Goal: Task Accomplishment & Management: Complete application form

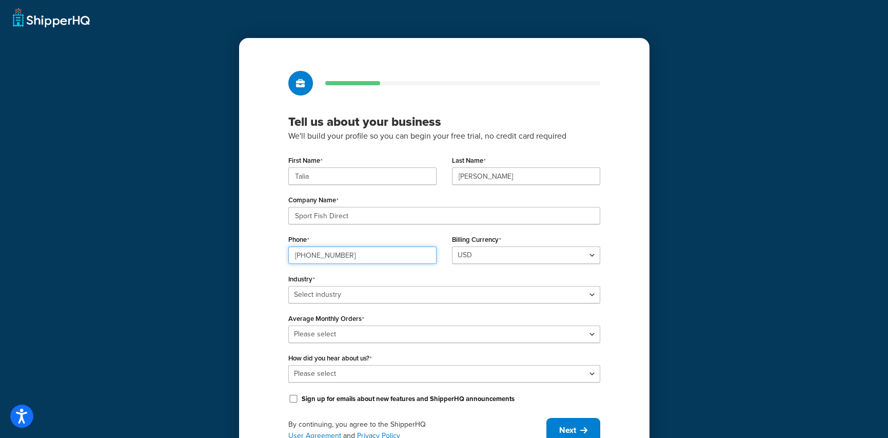
click at [361, 251] on input "903-560-4452" at bounding box center [362, 254] width 148 height 17
click at [361, 252] on input "903-560-4452" at bounding box center [362, 254] width 148 height 17
click at [359, 253] on input "903-560-4452" at bounding box center [362, 254] width 148 height 17
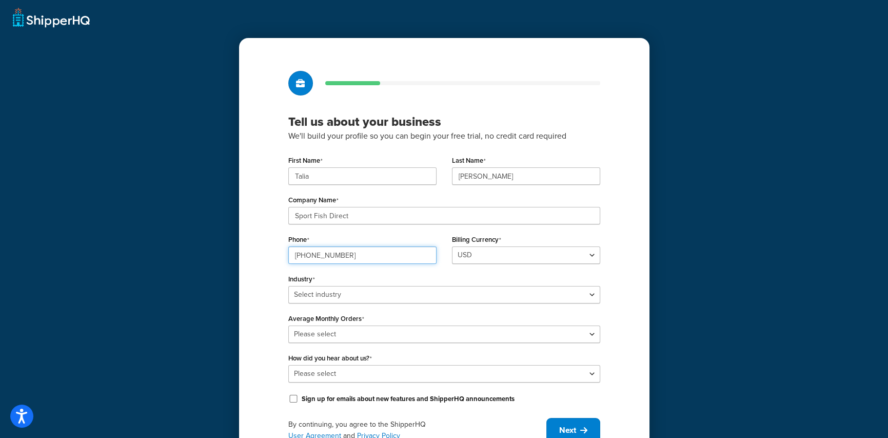
click at [298, 259] on input "903-560-4452" at bounding box center [362, 254] width 148 height 17
click at [331, 256] on input "90325748088" at bounding box center [362, 254] width 148 height 17
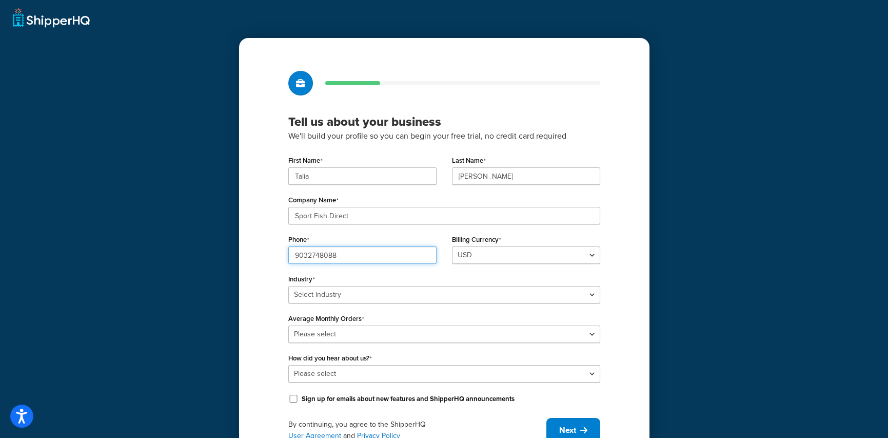
type input "9032748088"
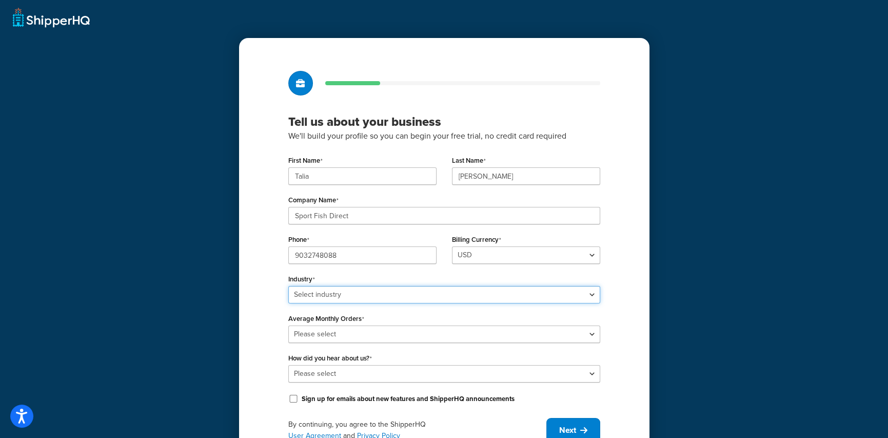
click at [340, 293] on select "Select industry Automotive Adult Agriculture Alcohol, Tobacco & CBD Arts & Craf…" at bounding box center [444, 294] width 312 height 17
select select "25"
click at [288, 286] on select "Select industry Automotive Adult Agriculture Alcohol, Tobacco & CBD Arts & Craf…" at bounding box center [444, 294] width 312 height 17
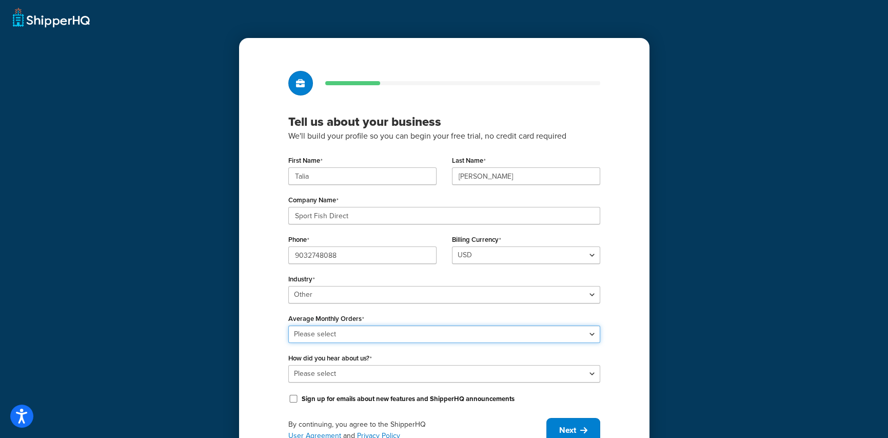
click at [372, 334] on select "Please select 0-500 501-1,000 1,001-10,000 10,001-20,000 Over 20,000" at bounding box center [444, 333] width 312 height 17
click at [288, 325] on select "Please select 0-500 501-1,000 1,001-10,000 10,001-20,000 Over 20,000" at bounding box center [444, 333] width 312 height 17
click at [335, 341] on select "Please select 0-500 501-1,000 1,001-10,000 10,001-20,000 Over 20,000" at bounding box center [444, 333] width 312 height 17
click at [288, 325] on select "Please select 0-500 501-1,000 1,001-10,000 10,001-20,000 Over 20,000" at bounding box center [444, 333] width 312 height 17
click at [262, 362] on div "Tell us about your business We'll build your profile so you can begin your free…" at bounding box center [444, 256] width 410 height 437
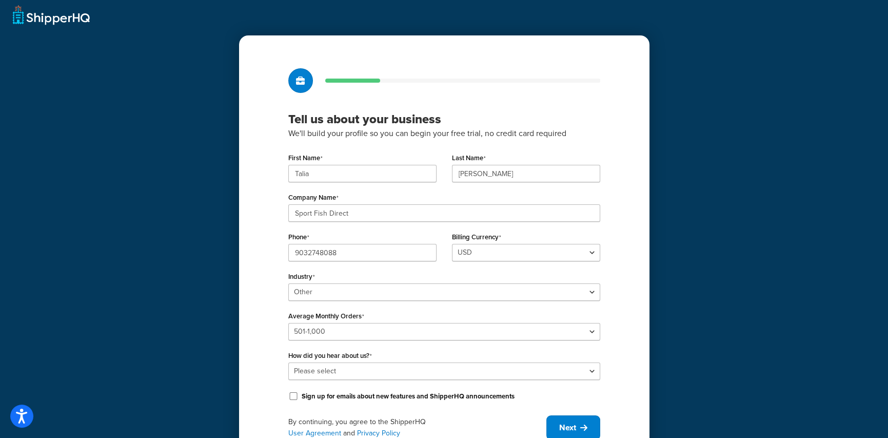
scroll to position [48, 0]
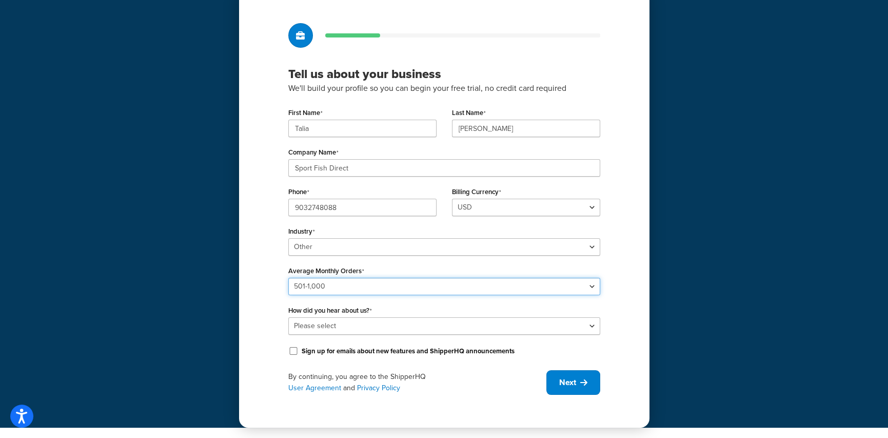
click at [316, 291] on select "Please select 0-500 501-1,000 1,001-10,000 10,001-20,000 Over 20,000" at bounding box center [444, 286] width 312 height 17
select select "1"
click at [288, 278] on select "Please select 0-500 501-1,000 1,001-10,000 10,001-20,000 Over 20,000" at bounding box center [444, 286] width 312 height 17
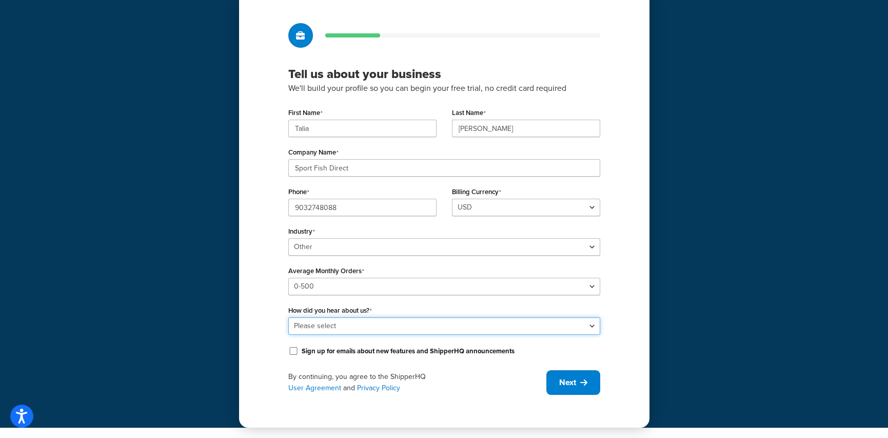
click at [313, 326] on select "Please select Online Search App Store or Marketplace Listing Referred by Agency…" at bounding box center [444, 325] width 312 height 17
select select "2"
click at [288, 317] on select "Please select Online Search App Store or Marketplace Listing Referred by Agency…" at bounding box center [444, 325] width 312 height 17
click at [478, 380] on div "By continuing, you agree to the ShipperHQ User Agreement and Privacy Policy" at bounding box center [417, 382] width 258 height 23
click at [579, 382] on button "Next" at bounding box center [573, 382] width 54 height 25
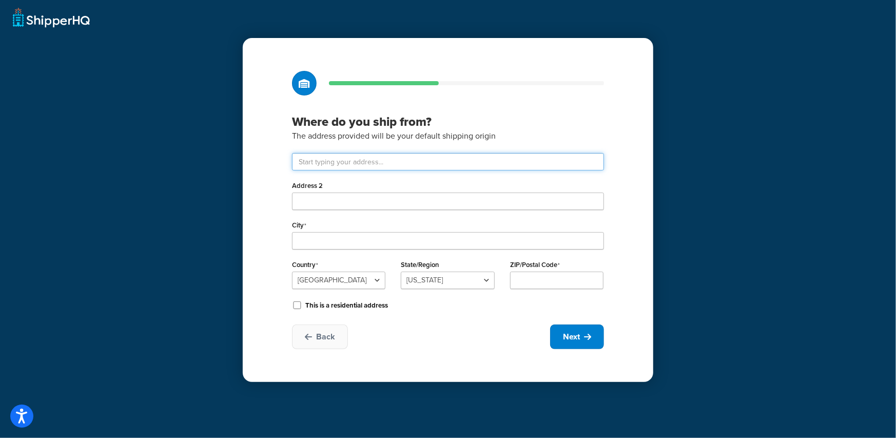
click at [384, 162] on input "text" at bounding box center [448, 161] width 312 height 17
click at [381, 153] on input "text" at bounding box center [448, 161] width 312 height 17
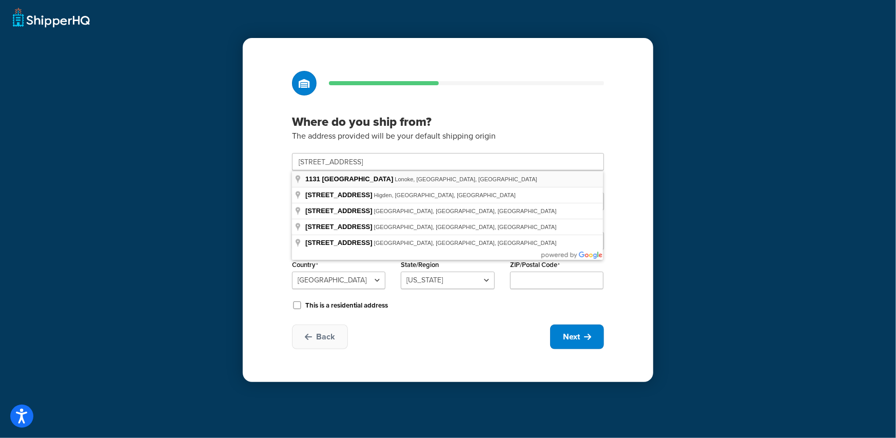
type input "1131 Brownsville Loop"
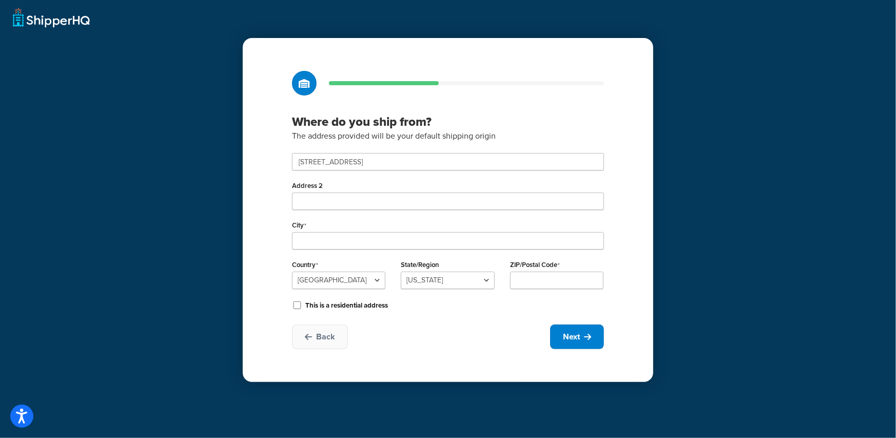
type input "Lonoke"
select select "4"
type input "72086"
click at [576, 340] on span "Next" at bounding box center [571, 336] width 17 height 11
select select "1"
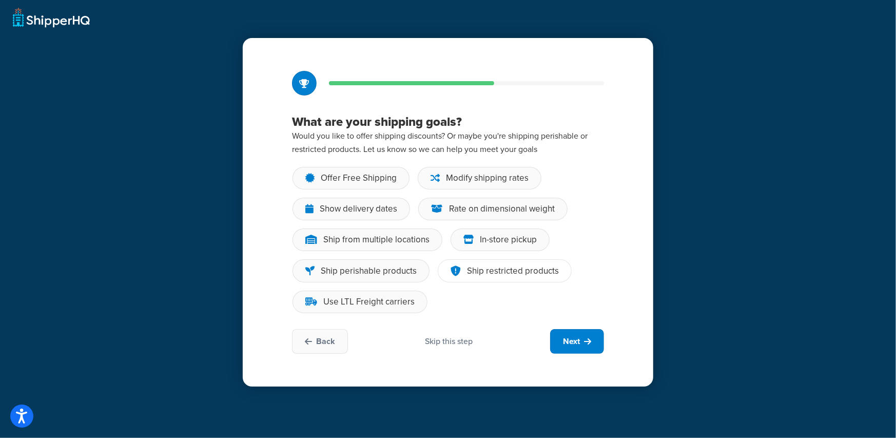
click at [543, 269] on div "Ship restricted products" at bounding box center [513, 271] width 92 height 10
click at [0, 0] on input "Ship restricted products" at bounding box center [0, 0] width 0 height 0
click at [370, 208] on div "Show delivery dates" at bounding box center [358, 209] width 77 height 10
click at [0, 0] on input "Show delivery dates" at bounding box center [0, 0] width 0 height 0
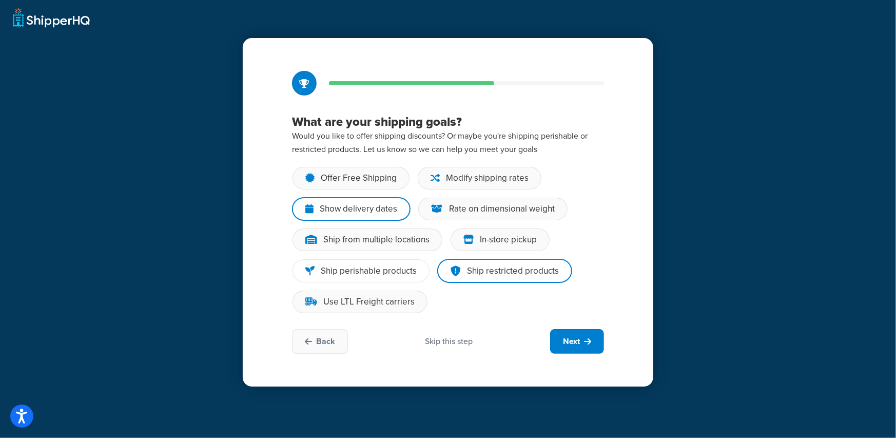
click at [360, 266] on div "Ship perishable products" at bounding box center [369, 271] width 96 height 10
click at [0, 0] on input "Ship perishable products" at bounding box center [0, 0] width 0 height 0
click at [385, 241] on div "Ship from multiple locations" at bounding box center [376, 239] width 106 height 10
click at [0, 0] on input "Ship from multiple locations" at bounding box center [0, 0] width 0 height 0
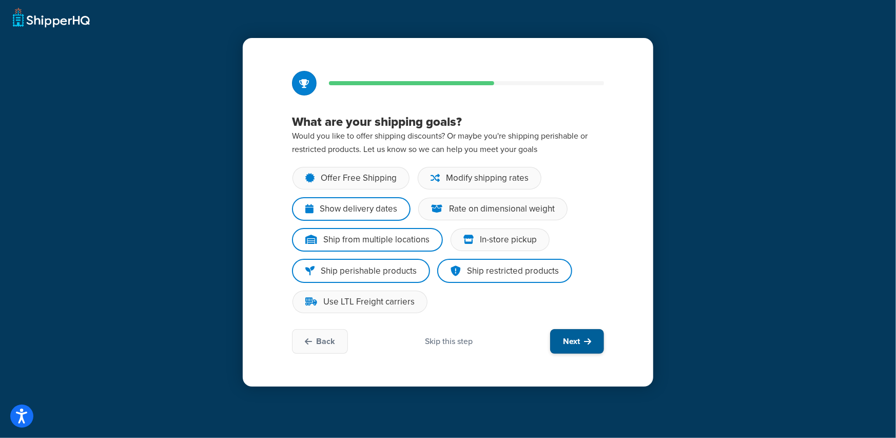
click at [566, 343] on span "Next" at bounding box center [571, 340] width 17 height 11
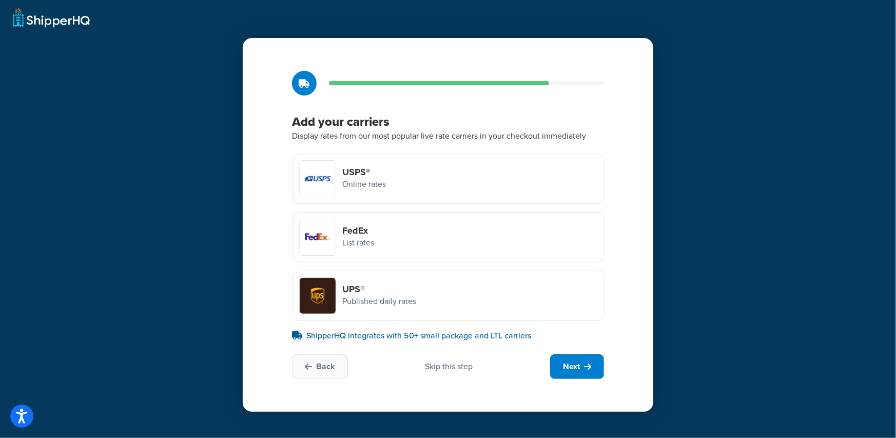
click at [309, 234] on div at bounding box center [318, 237] width 36 height 36
click at [0, 0] on input "FedEx List rates" at bounding box center [0, 0] width 0 height 0
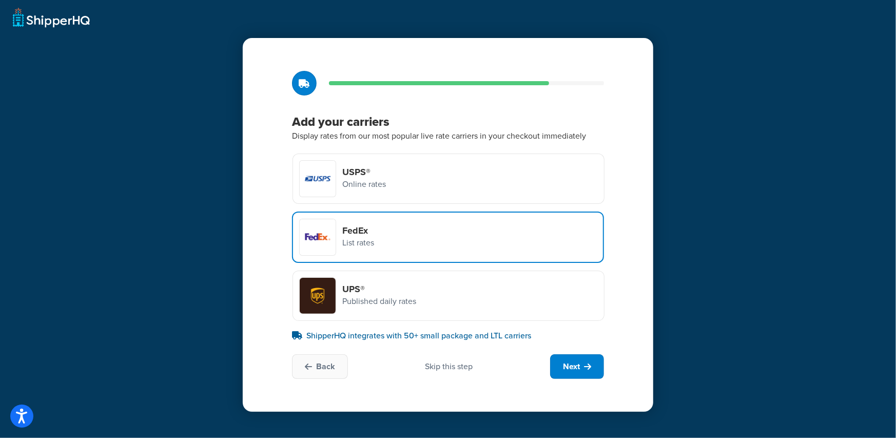
click at [454, 366] on div "Skip this step" at bounding box center [449, 366] width 48 height 11
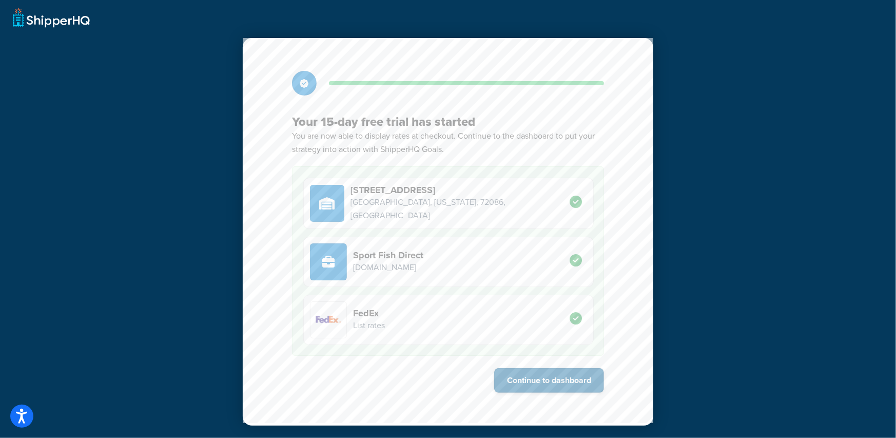
click at [547, 383] on button "Continue to dashboard" at bounding box center [549, 380] width 110 height 25
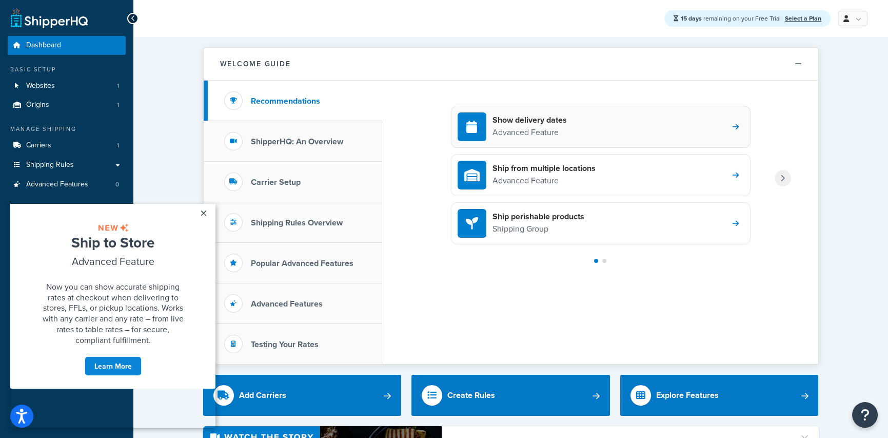
click at [564, 132] on p "Advanced Feature" at bounding box center [529, 132] width 74 height 13
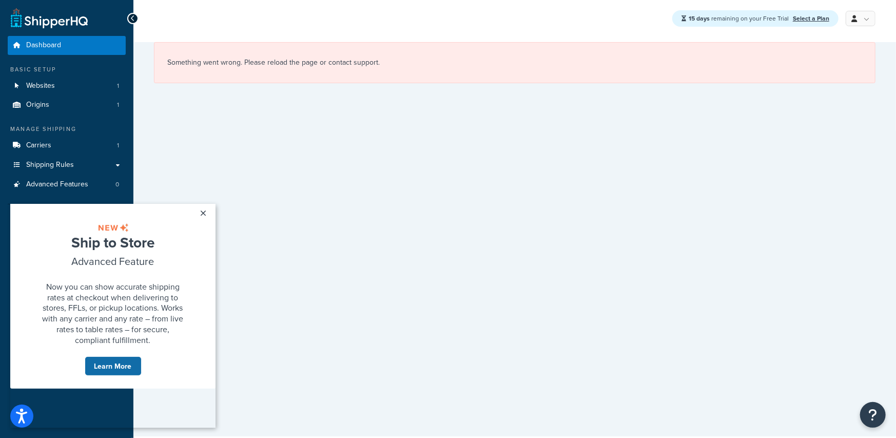
click at [108, 375] on link "Learn More" at bounding box center [113, 364] width 57 height 19
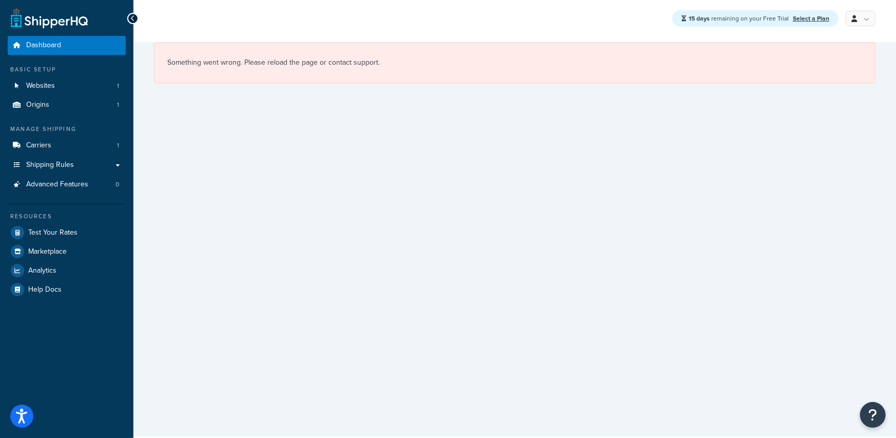
click at [130, 18] on div at bounding box center [132, 18] width 11 height 11
click at [136, 12] on div "15 days remaining on your Free Trial Select a Plan My Profile Billing Global Se…" at bounding box center [514, 18] width 762 height 37
click at [62, 41] on link "Dashboard" at bounding box center [67, 45] width 118 height 19
